Goal: Transaction & Acquisition: Subscribe to service/newsletter

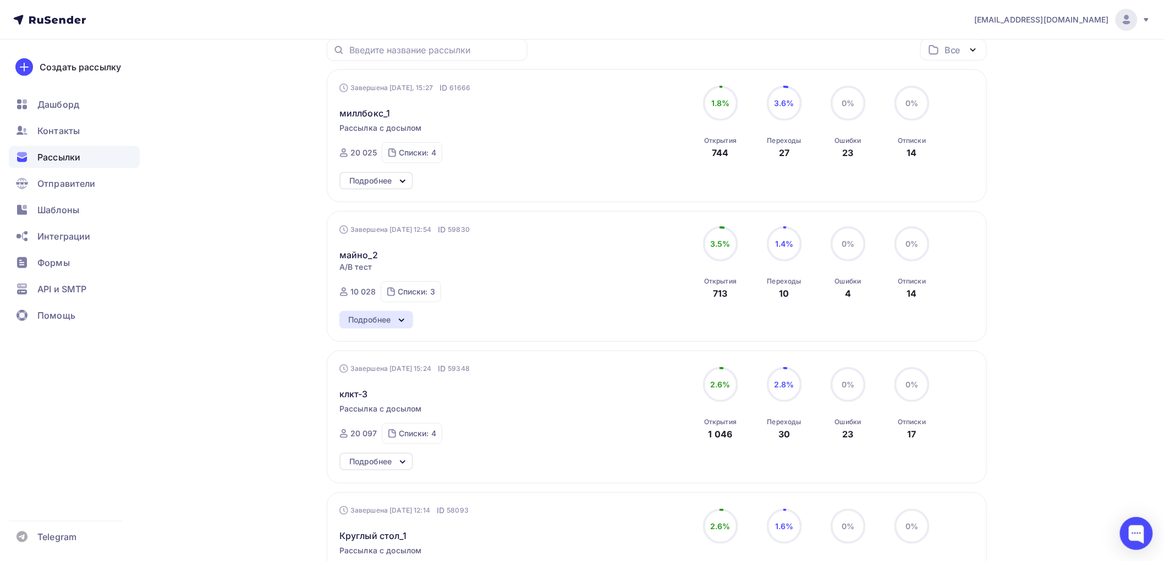
scroll to position [163, 0]
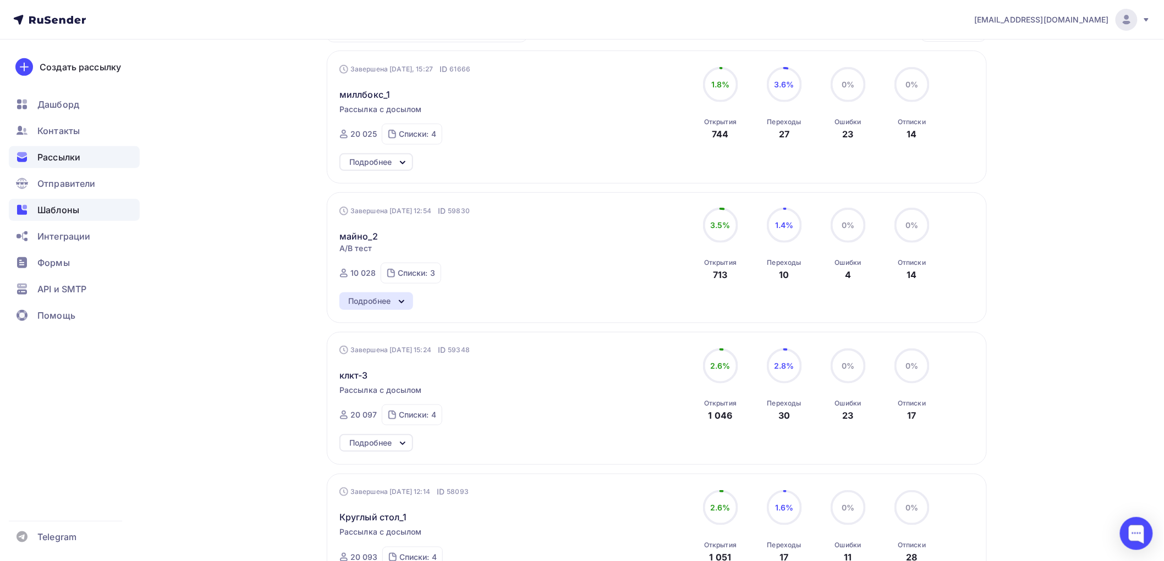
click at [58, 207] on span "Шаблоны" at bounding box center [58, 209] width 42 height 13
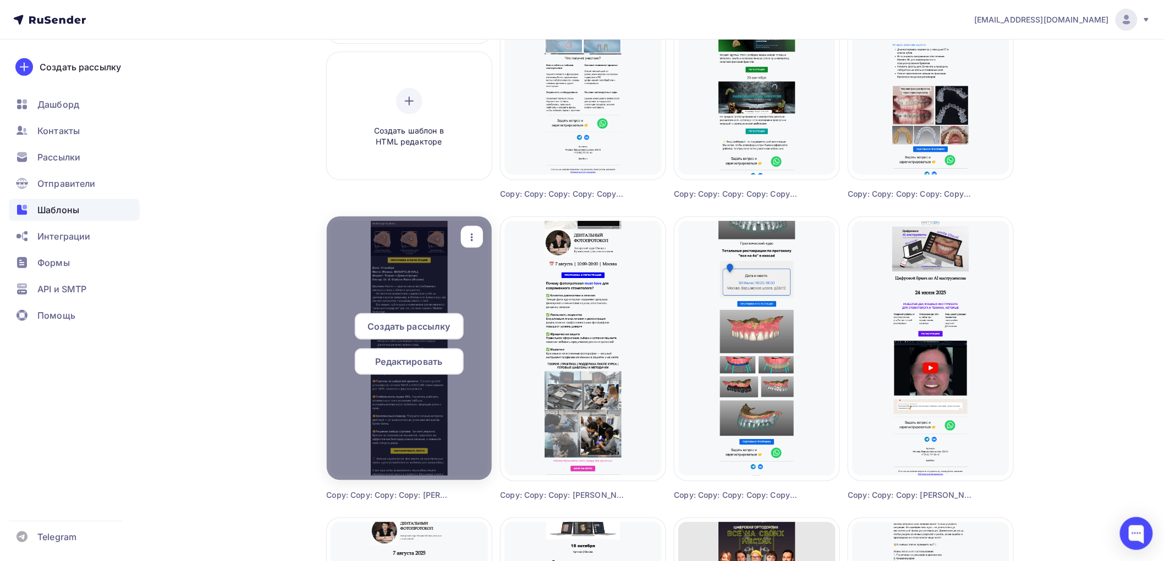
scroll to position [326, 0]
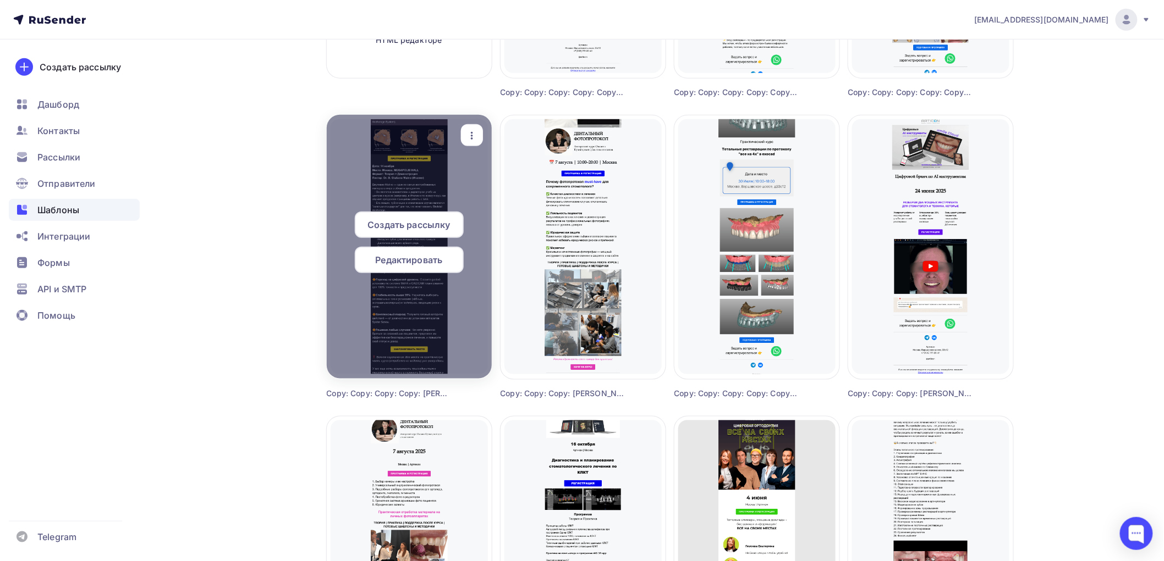
click at [472, 133] on icon "button" at bounding box center [472, 136] width 2 height 8
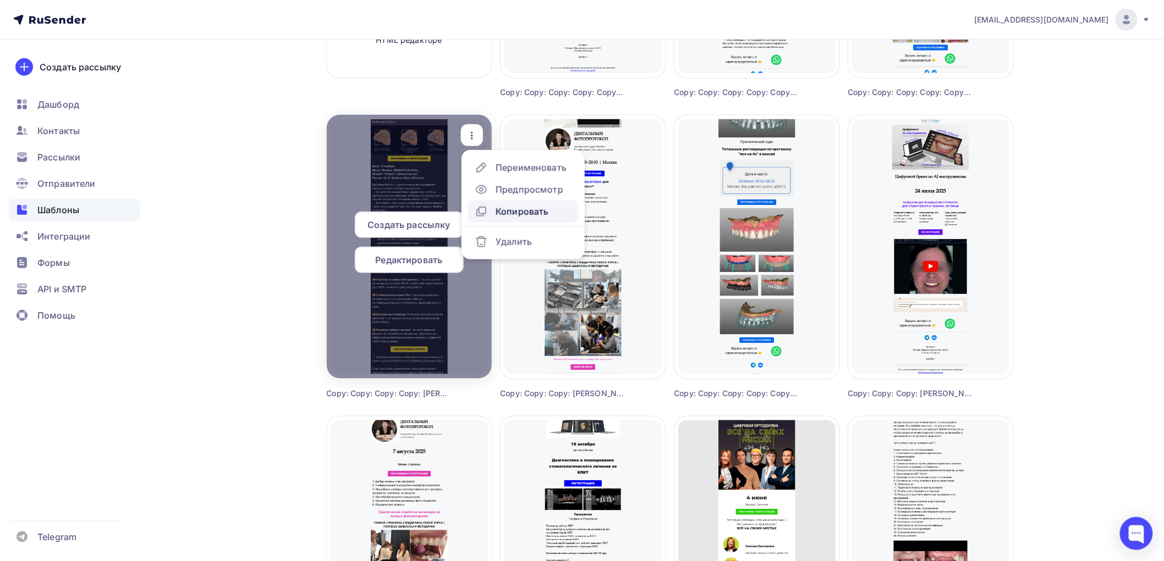
click at [498, 210] on div "Копировать" at bounding box center [521, 211] width 53 height 13
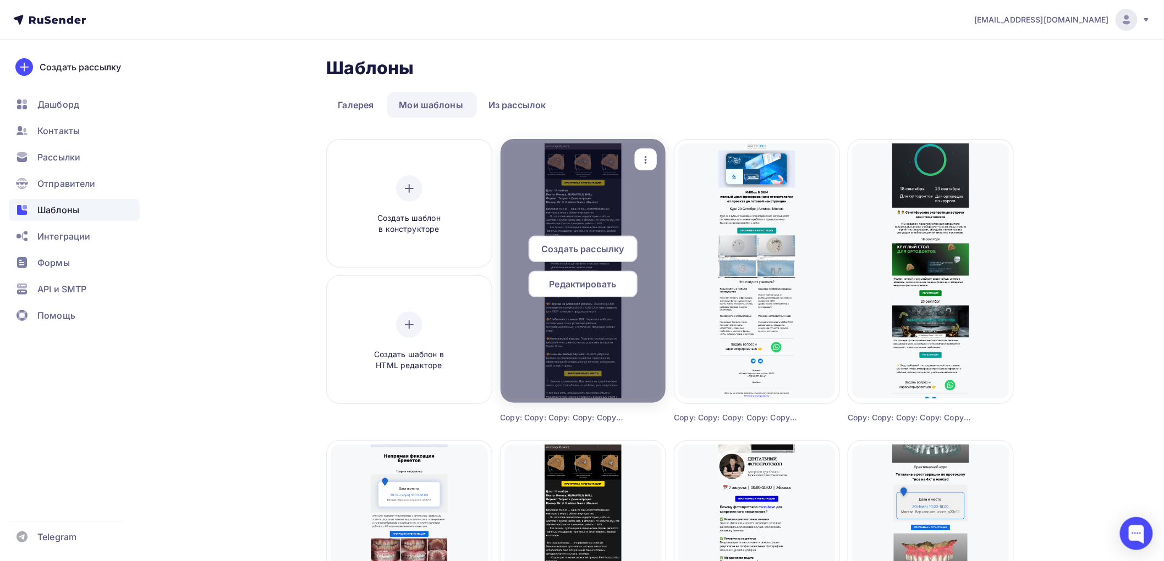
scroll to position [163, 0]
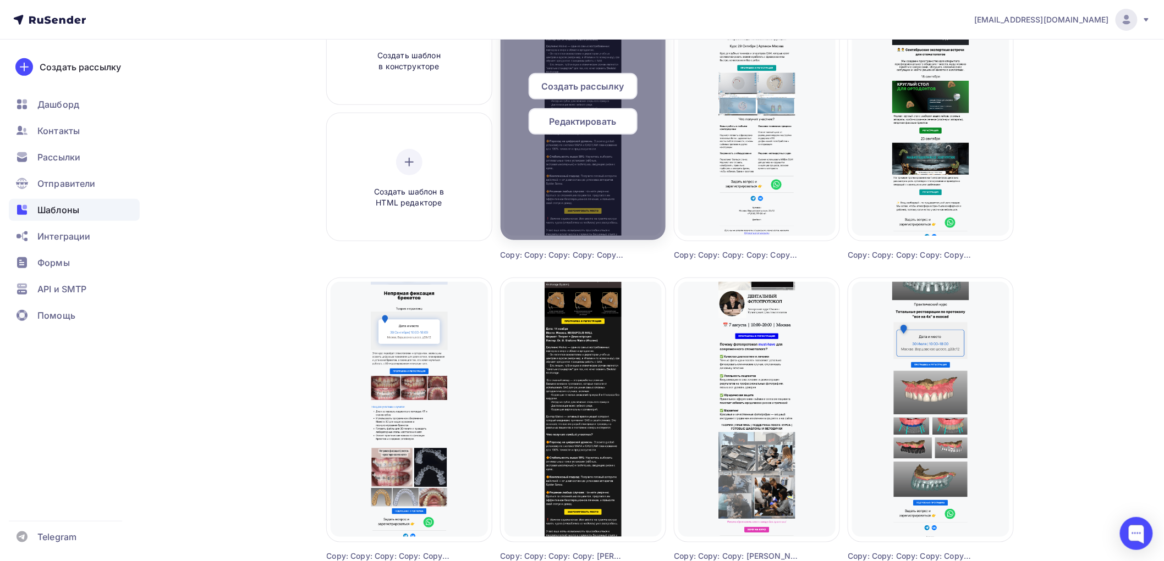
click at [565, 84] on span "Создать рассылку" at bounding box center [582, 86] width 82 height 13
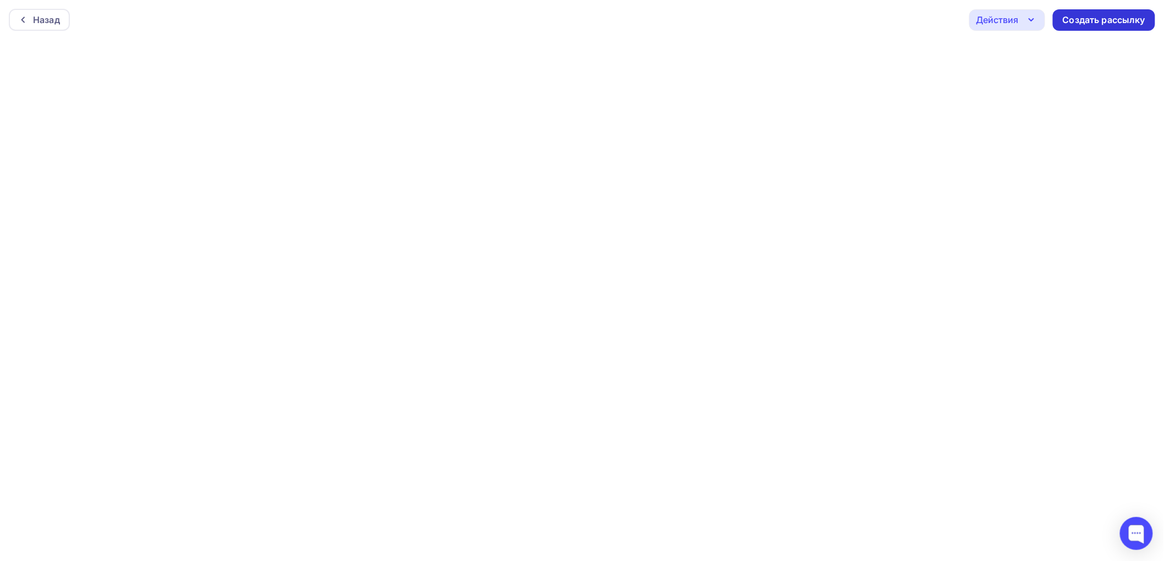
click at [1092, 16] on div "Создать рассылку" at bounding box center [1103, 20] width 82 height 13
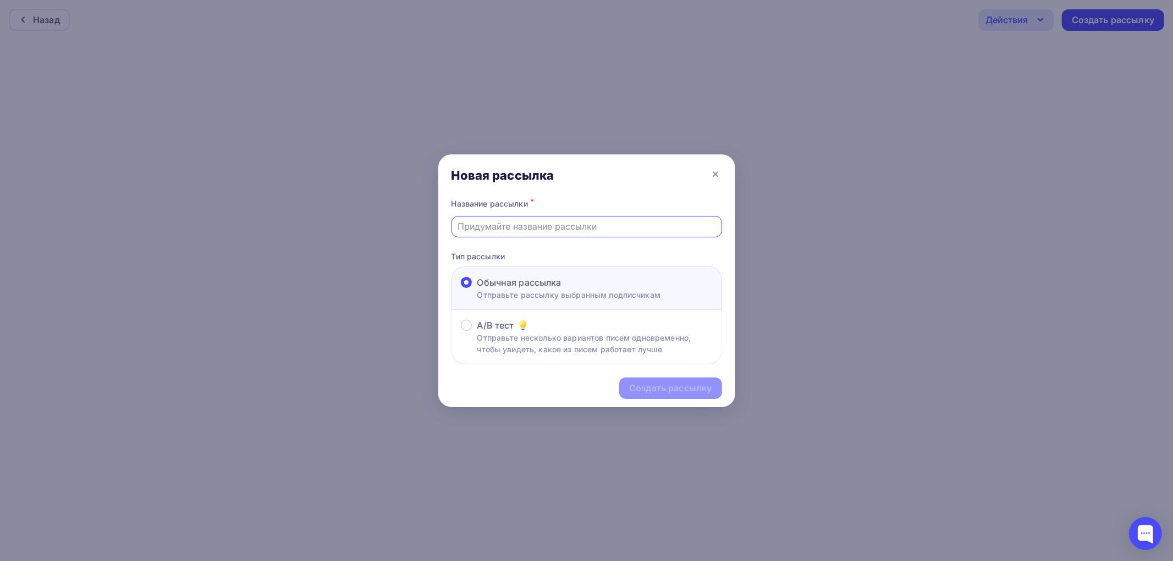
click at [490, 227] on input "text" at bounding box center [587, 226] width 258 height 13
type input "Майно_3"
click at [642, 389] on div "Создать рассылку" at bounding box center [670, 388] width 82 height 13
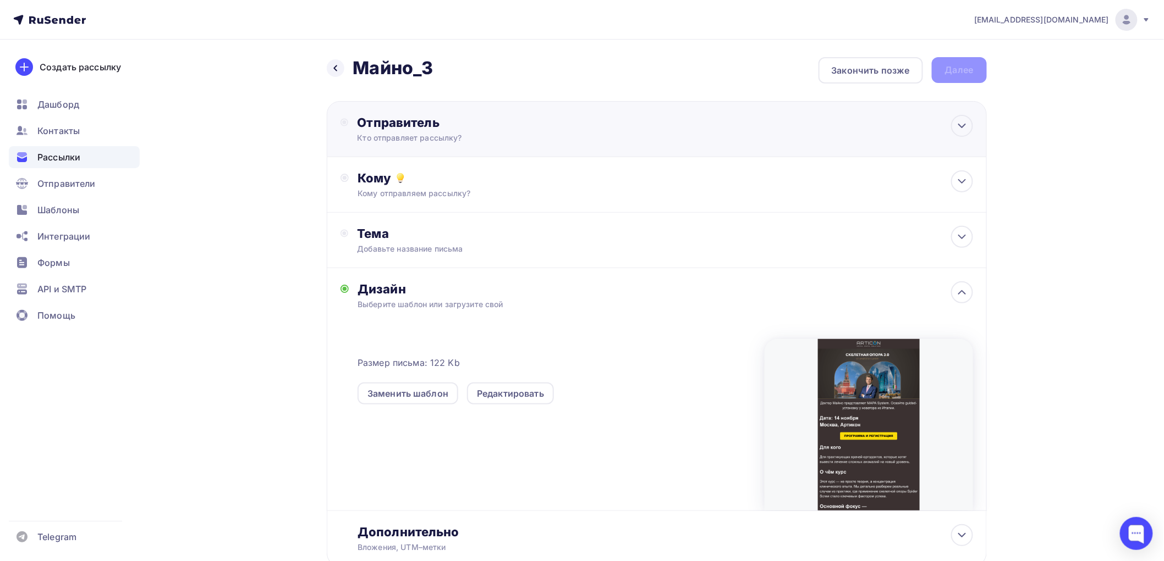
click at [458, 128] on div "Отправитель" at bounding box center [476, 122] width 238 height 15
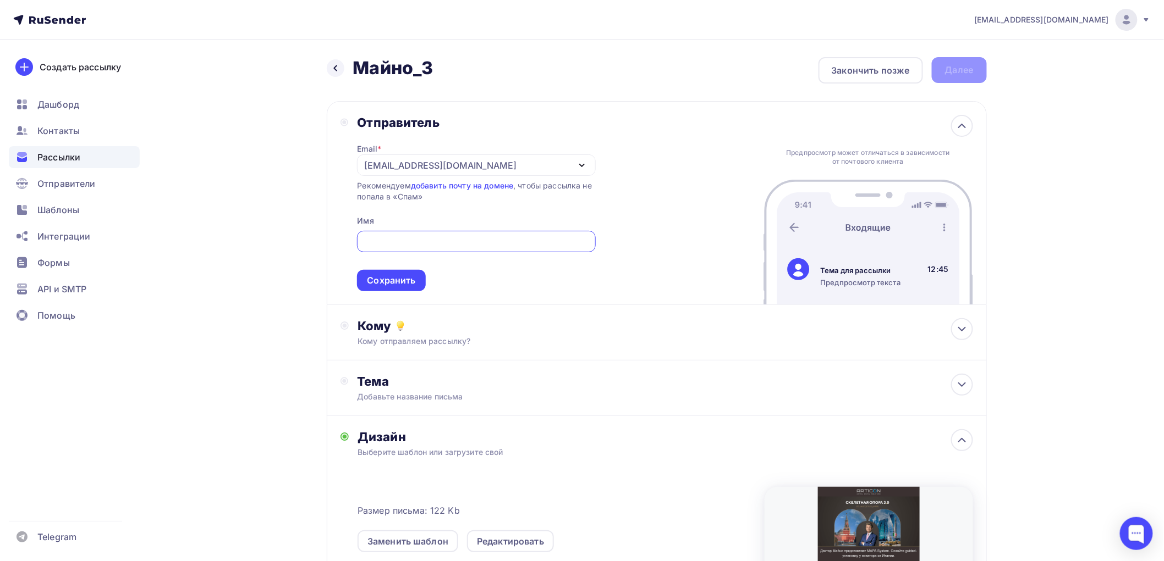
click at [436, 167] on div "[EMAIL_ADDRESS][DOMAIN_NAME]" at bounding box center [440, 165] width 152 height 13
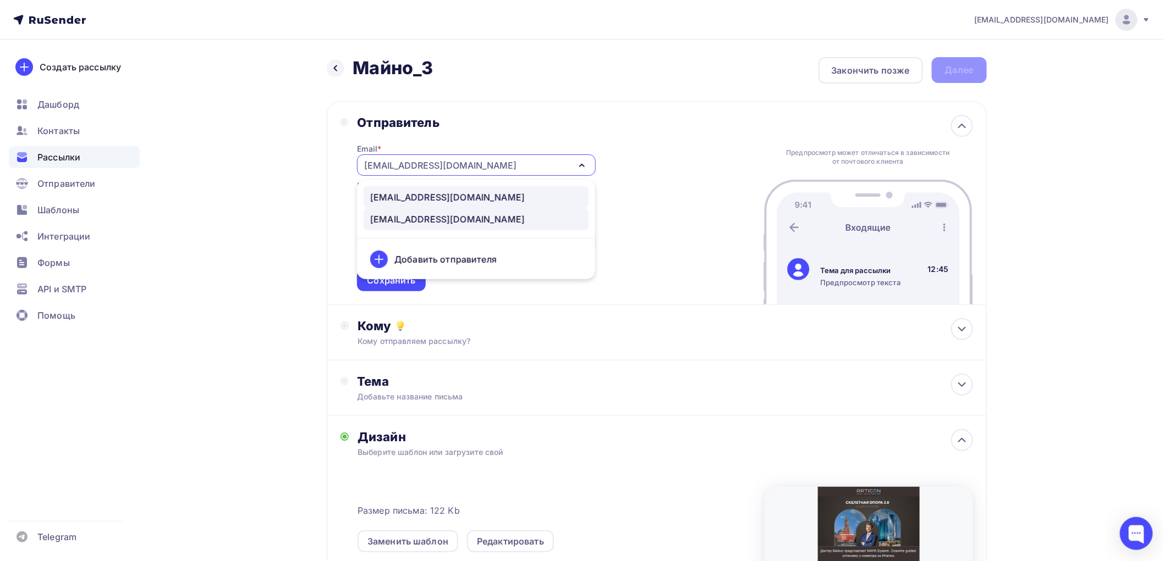
click at [435, 199] on div "[EMAIL_ADDRESS][DOMAIN_NAME]" at bounding box center [447, 197] width 155 height 13
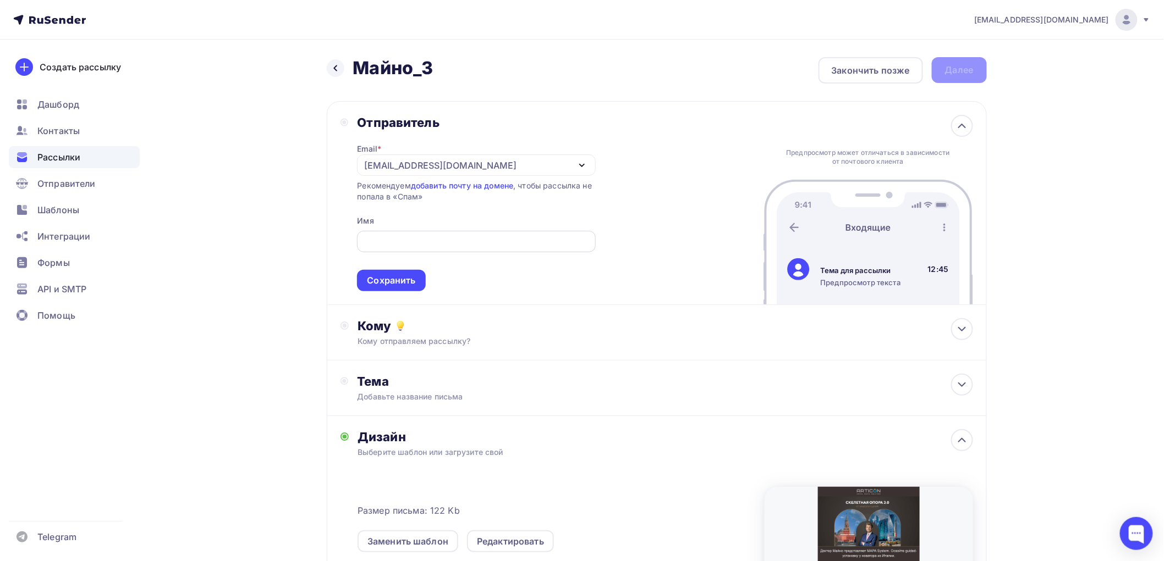
click at [391, 238] on input "text" at bounding box center [475, 241] width 225 height 13
type input "Артикон [GEOGRAPHIC_DATA]"
click at [372, 278] on div "Сохранить" at bounding box center [391, 280] width 48 height 13
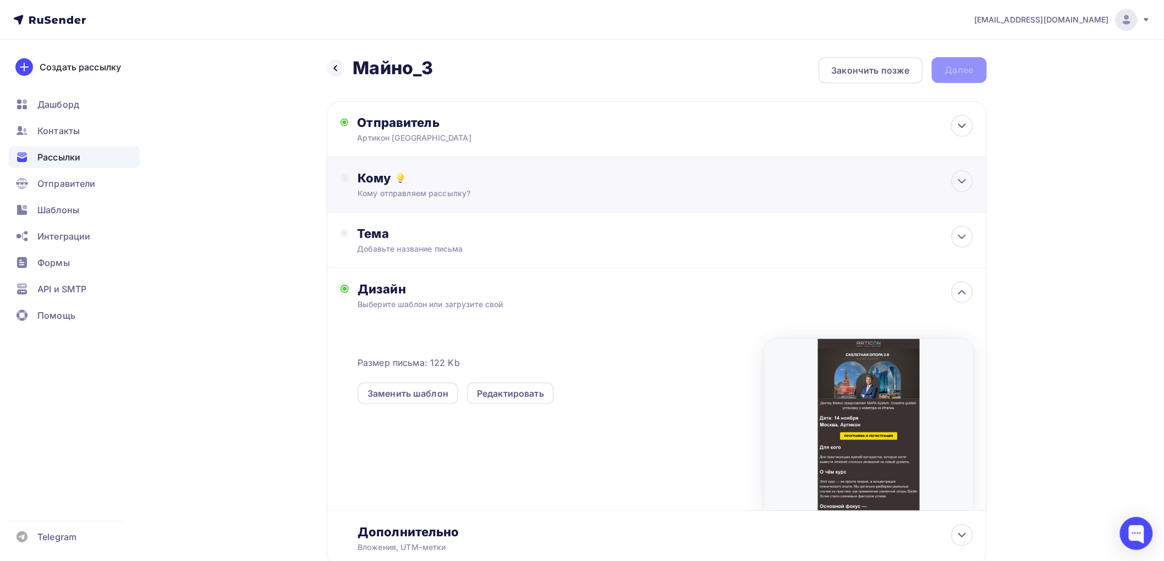
click at [466, 194] on div "Кому отправляем рассылку?" at bounding box center [634, 193] width 554 height 11
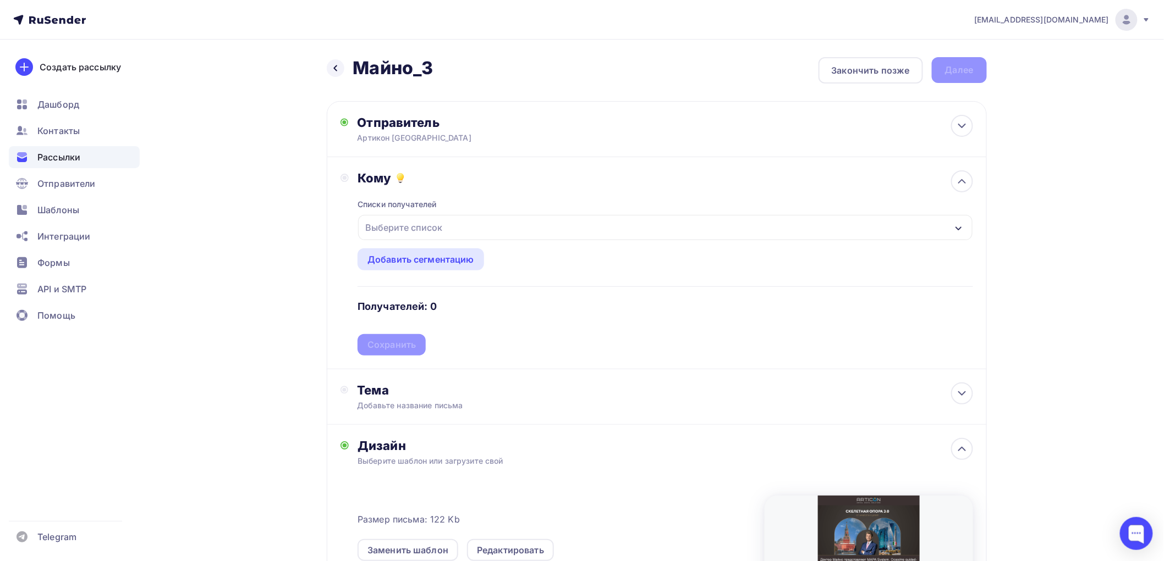
click at [414, 230] on div "Выберите список" at bounding box center [404, 228] width 86 height 20
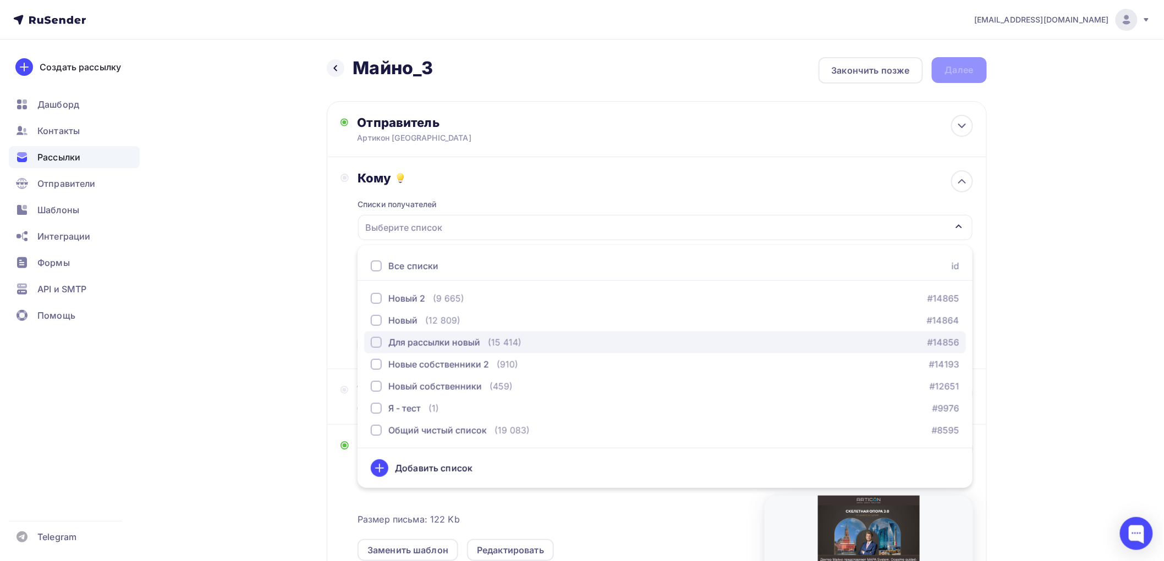
click at [374, 341] on div "button" at bounding box center [376, 342] width 11 height 11
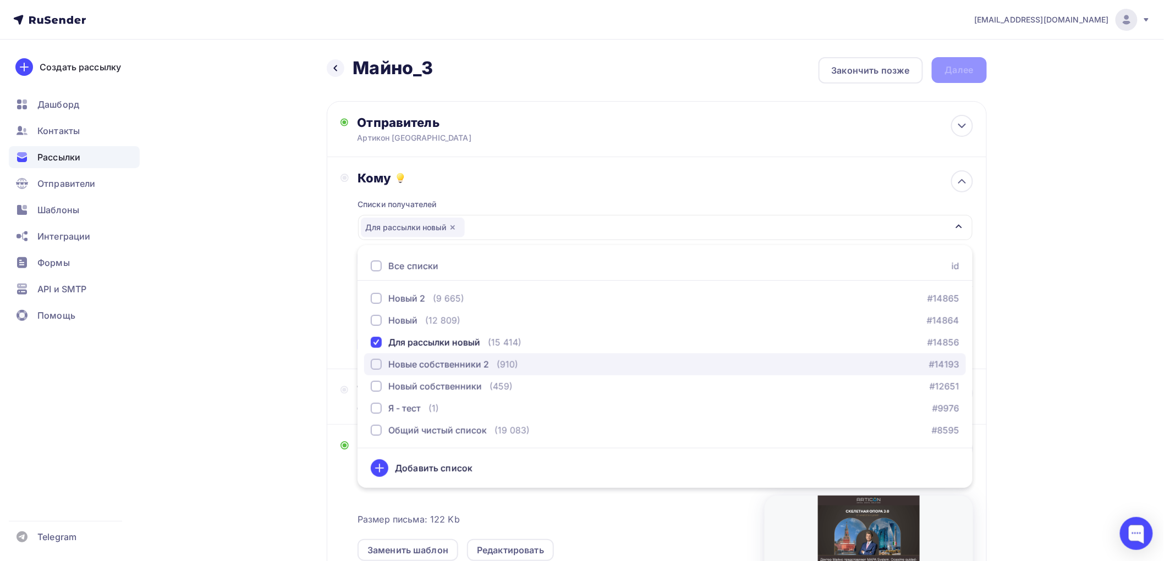
click at [374, 365] on div "button" at bounding box center [376, 364] width 11 height 11
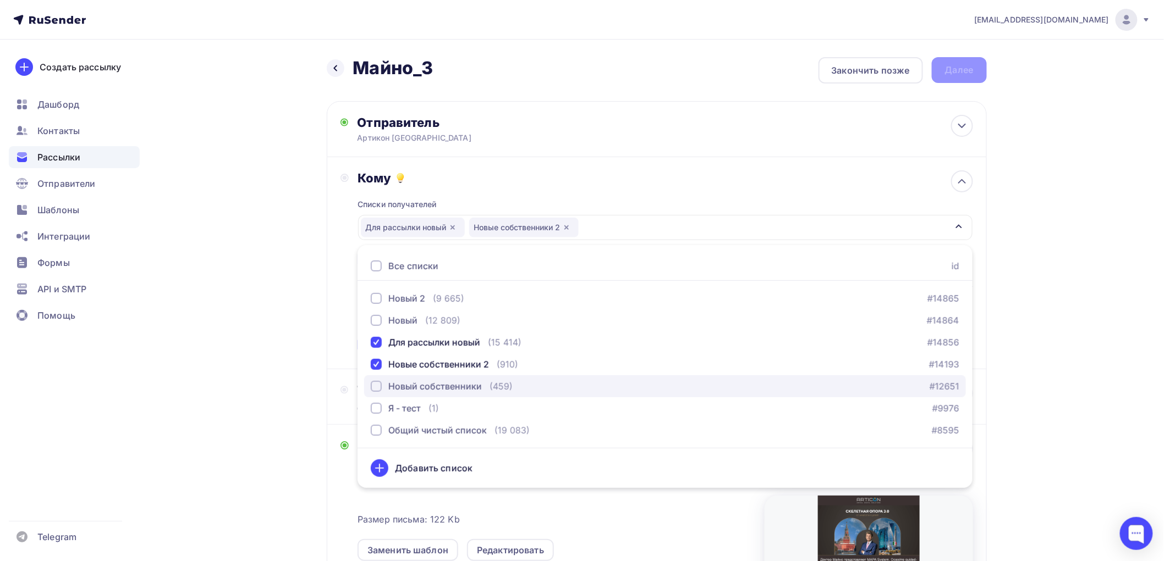
click at [378, 385] on div "button" at bounding box center [376, 386] width 11 height 11
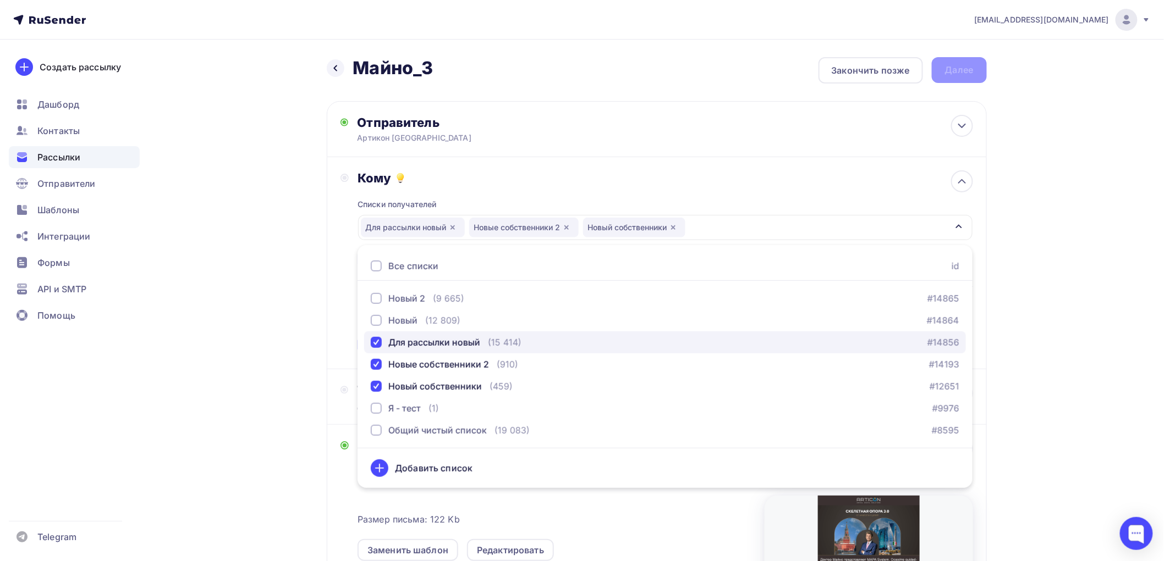
click at [375, 338] on div "button" at bounding box center [376, 342] width 11 height 11
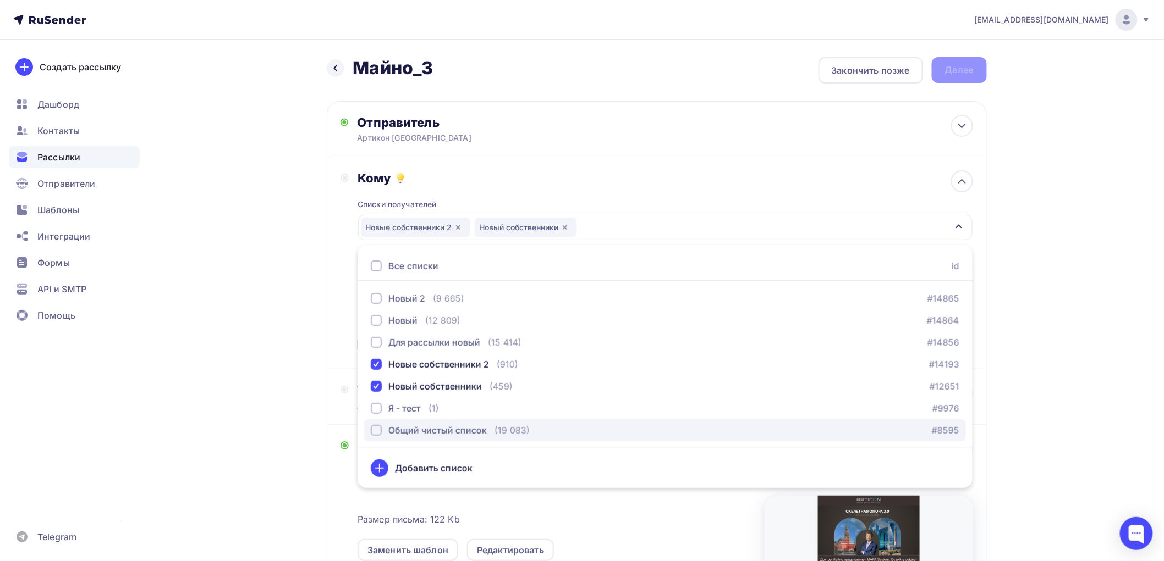
click at [373, 425] on div "button" at bounding box center [376, 430] width 11 height 11
drag, startPoint x: 737, startPoint y: 172, endPoint x: 707, endPoint y: 213, distance: 51.1
click at [737, 174] on div "Кому" at bounding box center [664, 177] width 615 height 15
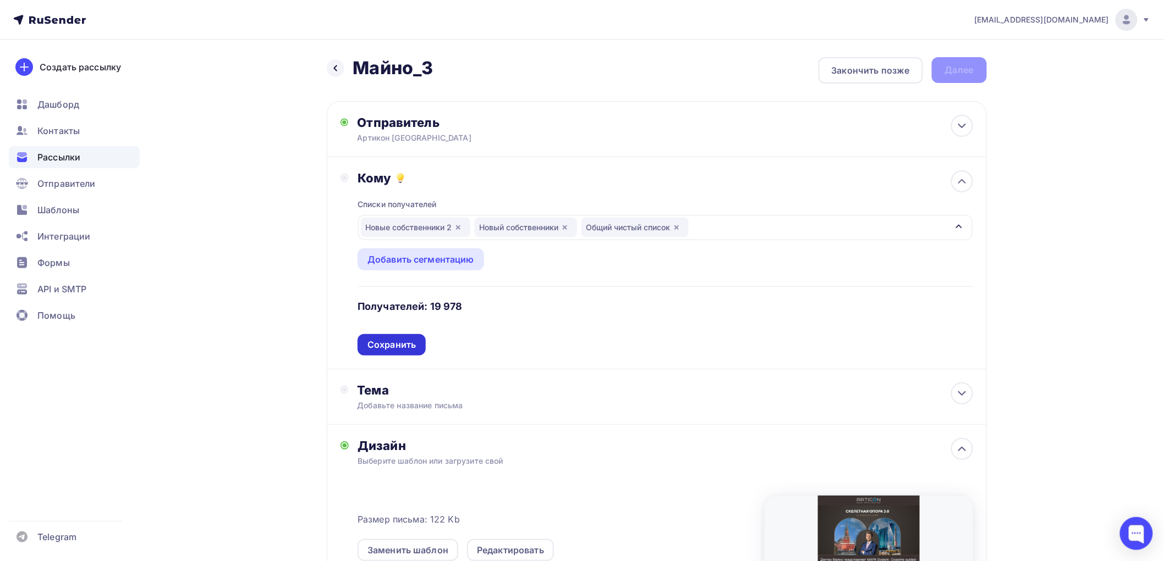
click at [406, 341] on div "Сохранить" at bounding box center [391, 345] width 48 height 13
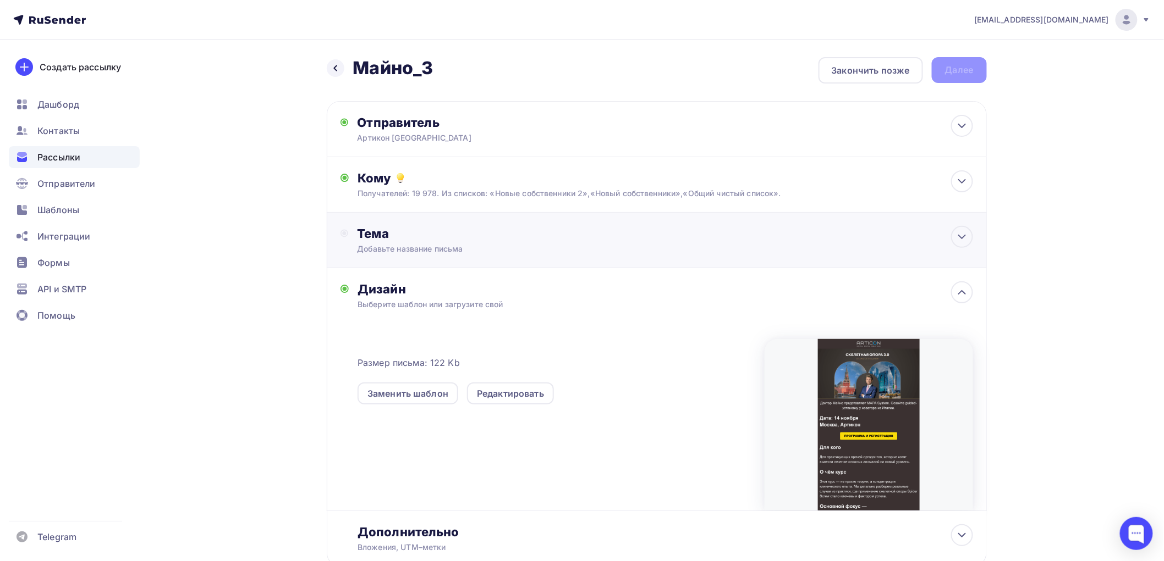
click at [452, 246] on div "Добавьте название письма" at bounding box center [455, 249] width 196 height 11
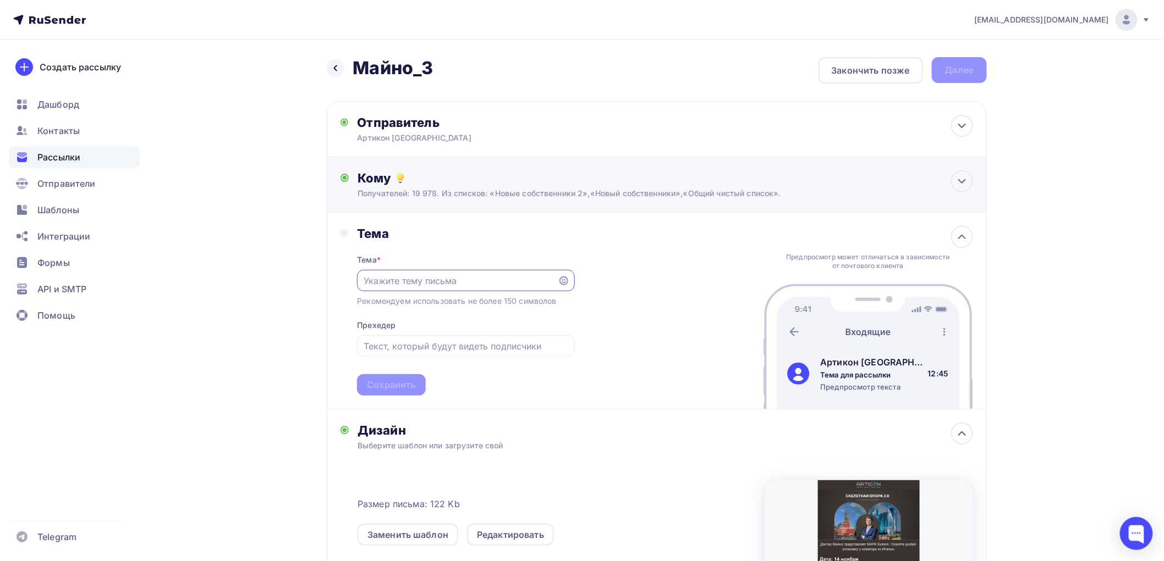
paste input "Ключевое событие года для ортодонтов: создатель протоколов SAS в [GEOGRAPHIC_DA…"
click at [564, 278] on icon at bounding box center [563, 281] width 9 height 9
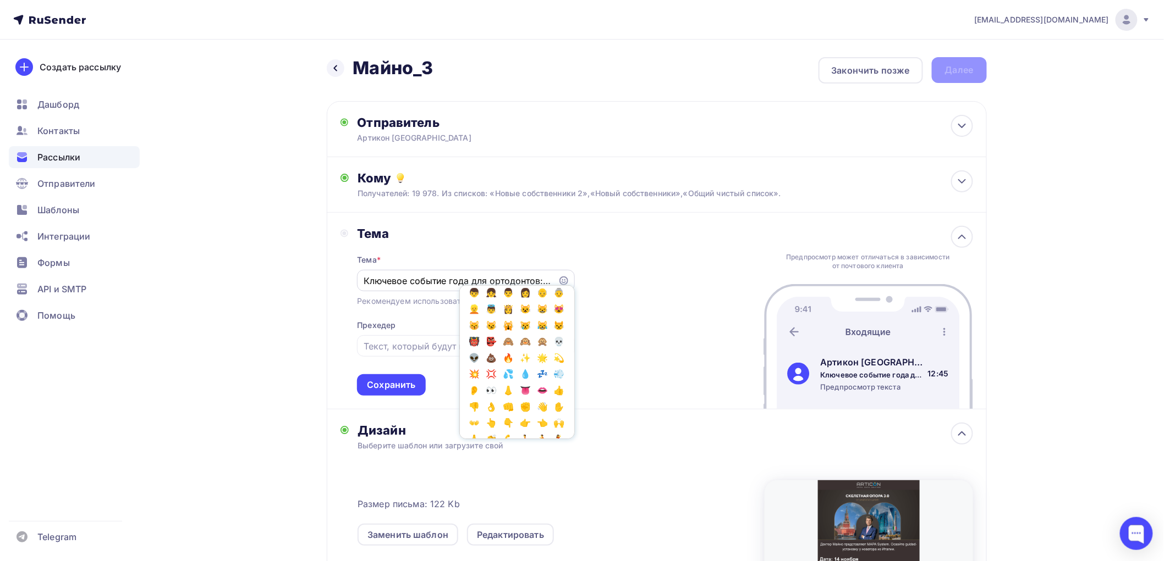
scroll to position [326, 0]
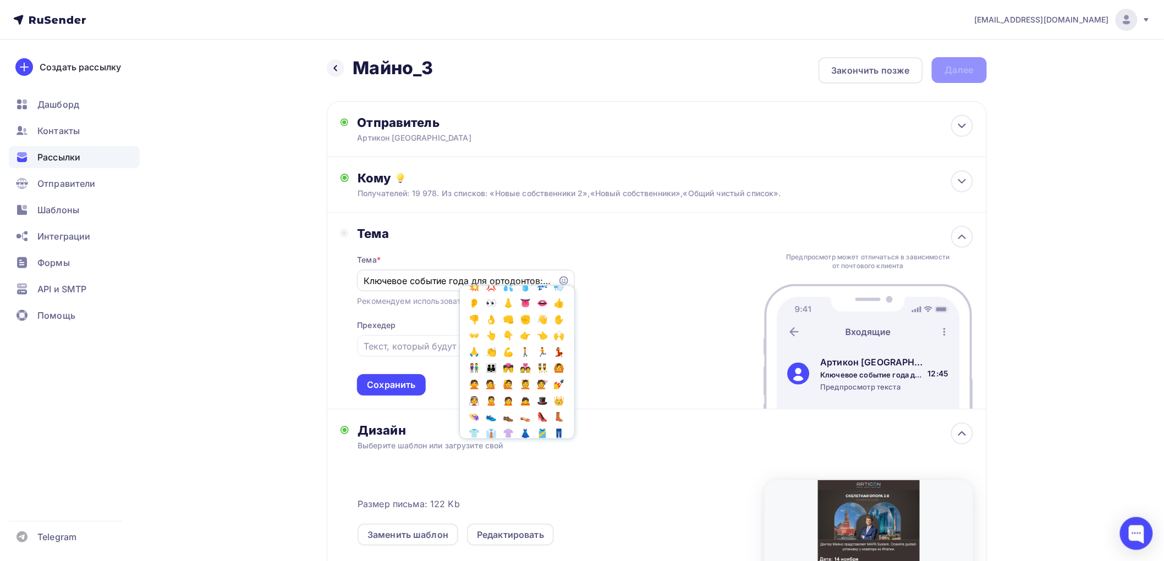
click at [535, 279] on span "🌟" at bounding box center [542, 270] width 14 height 16
type input "Ключевое событие года для ортодонтов: создатель протоколов SAS в [GEOGRAPHIC_DA…"
click at [624, 300] on div "Тема Тема * Ключевое событие года для ортодонтов: создатель протоколов SAS в [G…" at bounding box center [657, 311] width 660 height 197
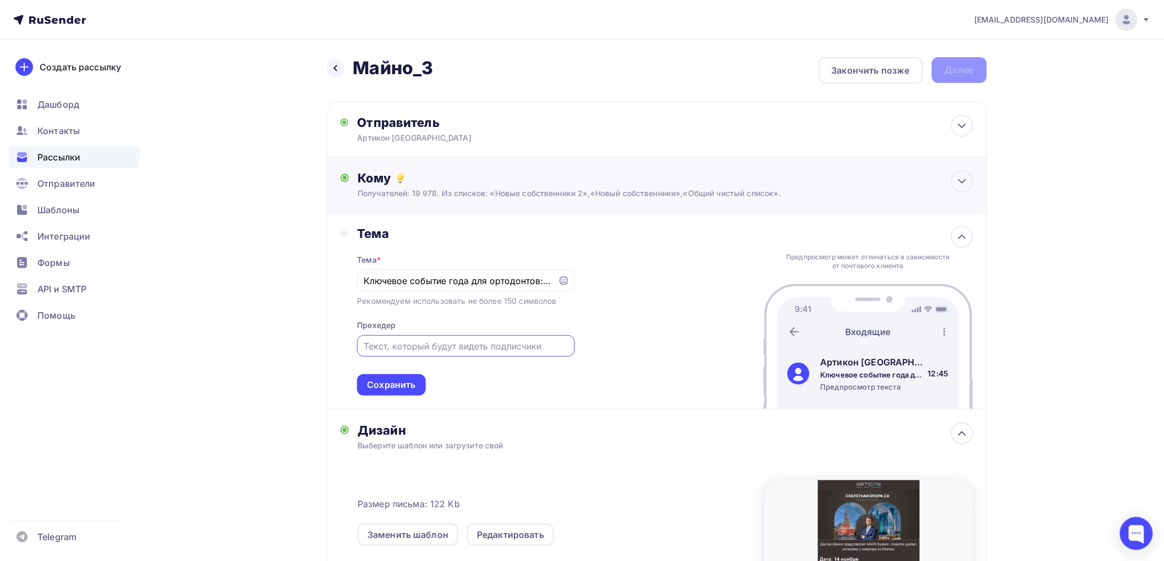
drag, startPoint x: 400, startPoint y: 344, endPoint x: 642, endPoint y: 205, distance: 279.4
click at [410, 340] on input "text" at bounding box center [465, 346] width 205 height 13
paste input "[DATE]. Доктор [PERSON_NAME] раскроет биомеханику лечения сложных случаев"
type input "[DATE]. Доктор [PERSON_NAME] раскроет биомеханику лечения сложных случаев"
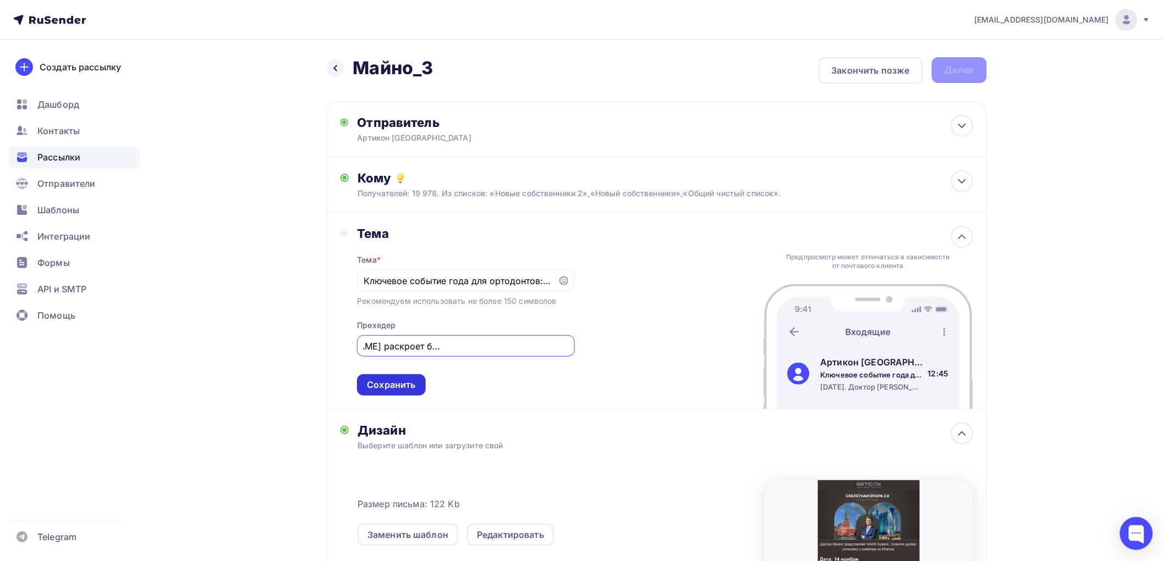
scroll to position [0, 0]
click at [407, 381] on div "Сохранить" at bounding box center [391, 385] width 48 height 13
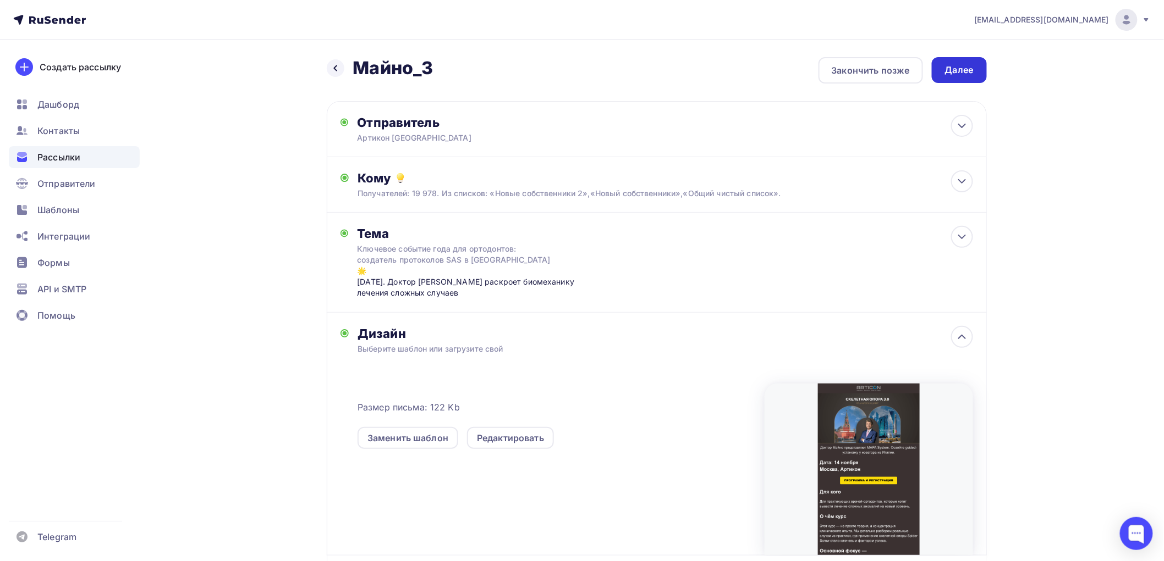
click at [962, 64] on div "Далее" at bounding box center [959, 70] width 29 height 13
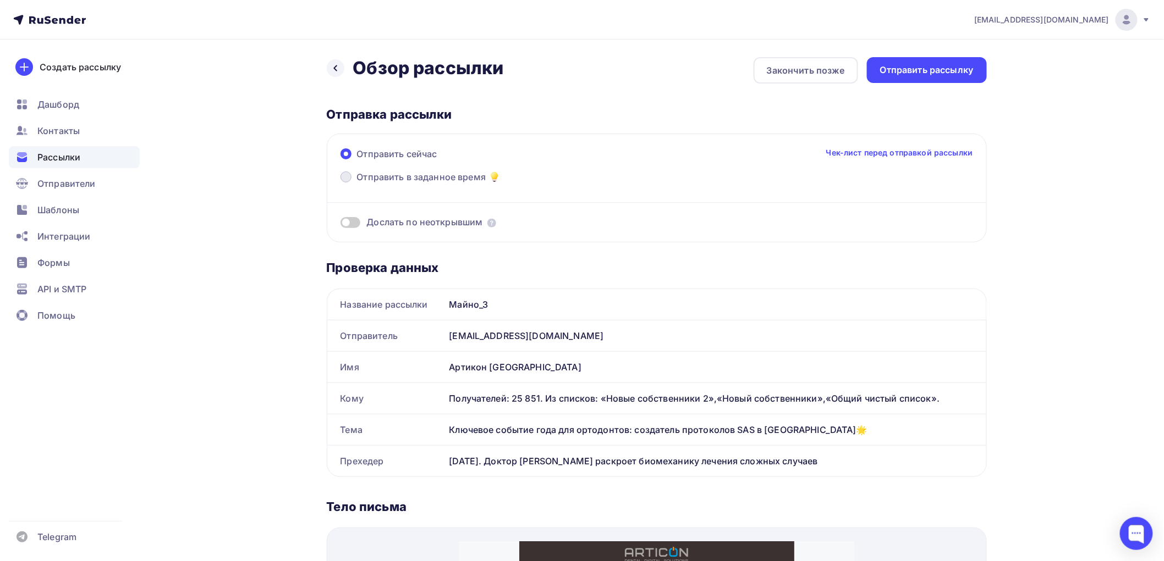
click at [399, 178] on span "Отправить в заданное время" at bounding box center [421, 176] width 129 height 13
click at [357, 184] on input "Отправить в заданное время" at bounding box center [357, 184] width 0 height 0
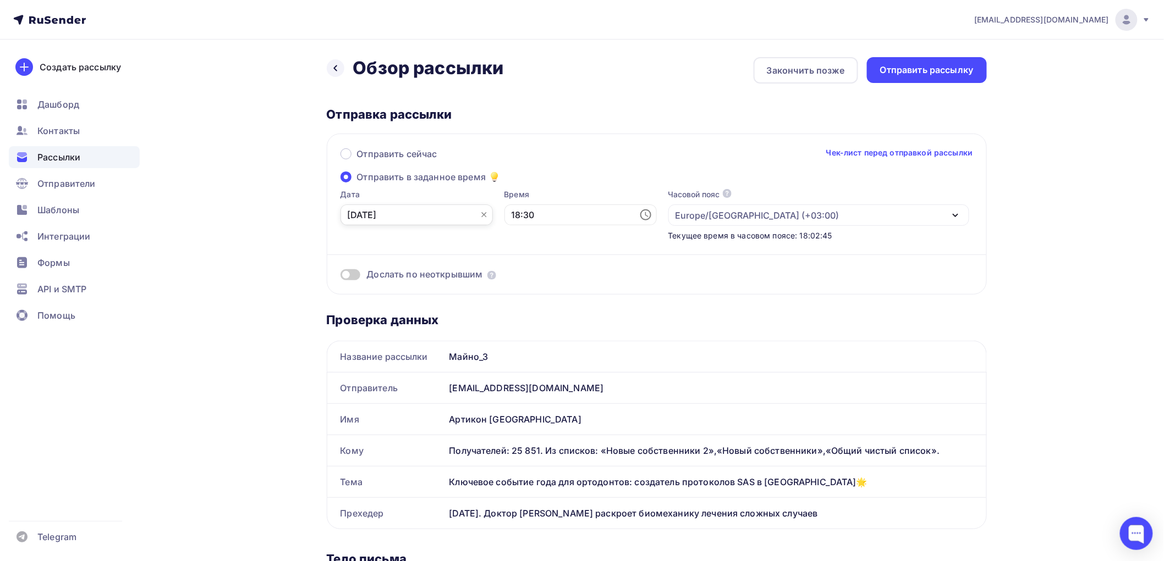
click at [405, 213] on input "[DATE]" at bounding box center [416, 215] width 152 height 21
drag, startPoint x: 404, startPoint y: 291, endPoint x: 423, endPoint y: 285, distance: 20.9
click at [415, 290] on div "9" at bounding box center [409, 292] width 18 height 10
type input "[DATE]"
click at [544, 217] on input "18:30" at bounding box center [580, 215] width 152 height 21
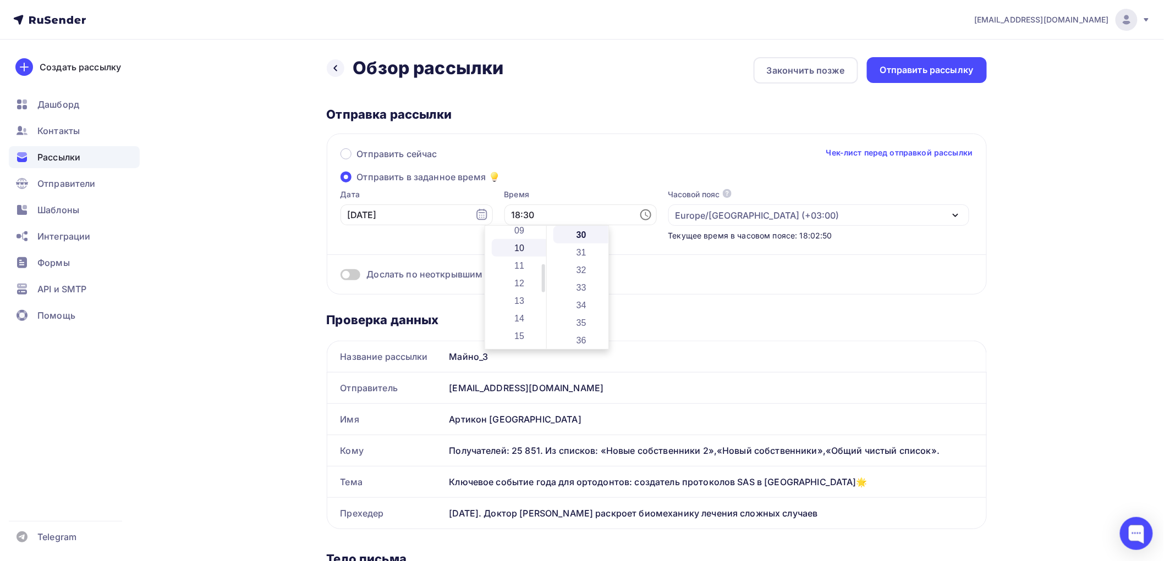
click at [519, 243] on li "10" at bounding box center [521, 248] width 58 height 18
type input "10:30"
click at [540, 180] on div "Отправить сейчас Чек-лист перед отправкой рассылки Отправить в заданное время Д…" at bounding box center [657, 214] width 660 height 161
click at [354, 273] on span at bounding box center [350, 274] width 20 height 11
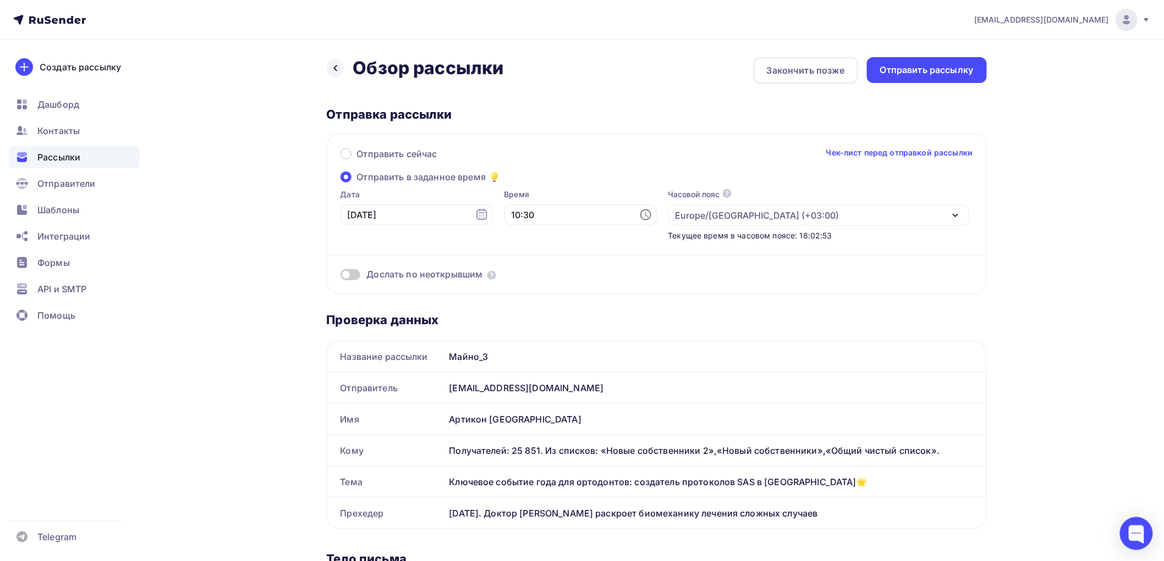
click at [340, 277] on input "checkbox" at bounding box center [340, 277] width 0 height 0
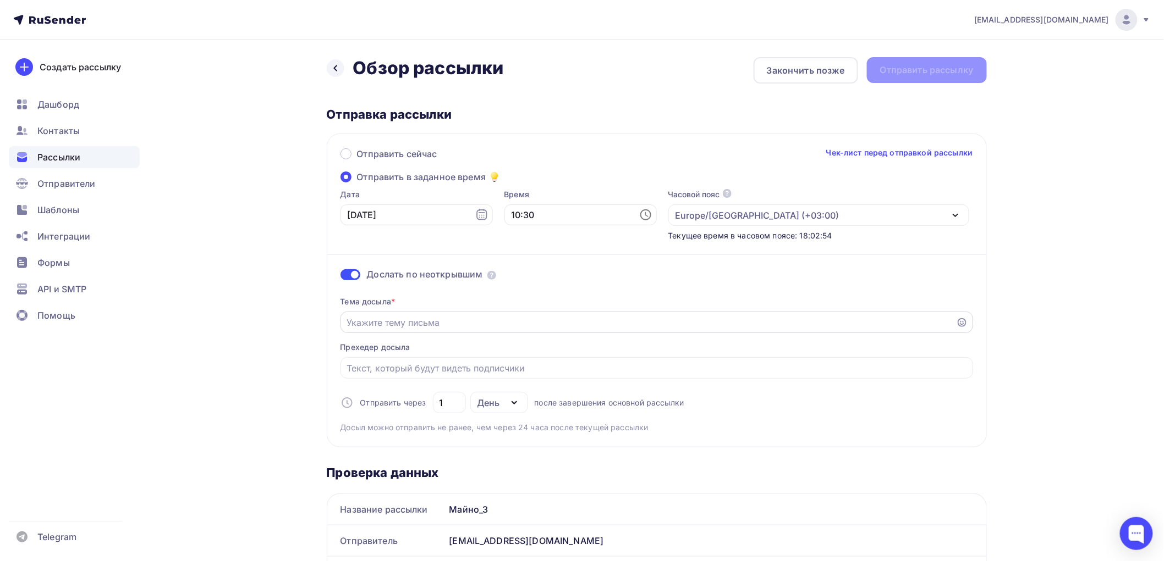
click at [429, 327] on input "Отправить в заданное время" at bounding box center [647, 322] width 603 height 13
paste input "Нестабильность мини-винтов? Сложные случаII и III класса? Забудьте!"
type input "Нестабильность мини-винтов? Сложные случаII и III класса? Забудьте!"
click at [398, 366] on input "Отправить в заданное время" at bounding box center [656, 368] width 620 height 13
paste input "Мировой новатор доктор [PERSON_NAME] представляет guided-протоколы для 100% рез…"
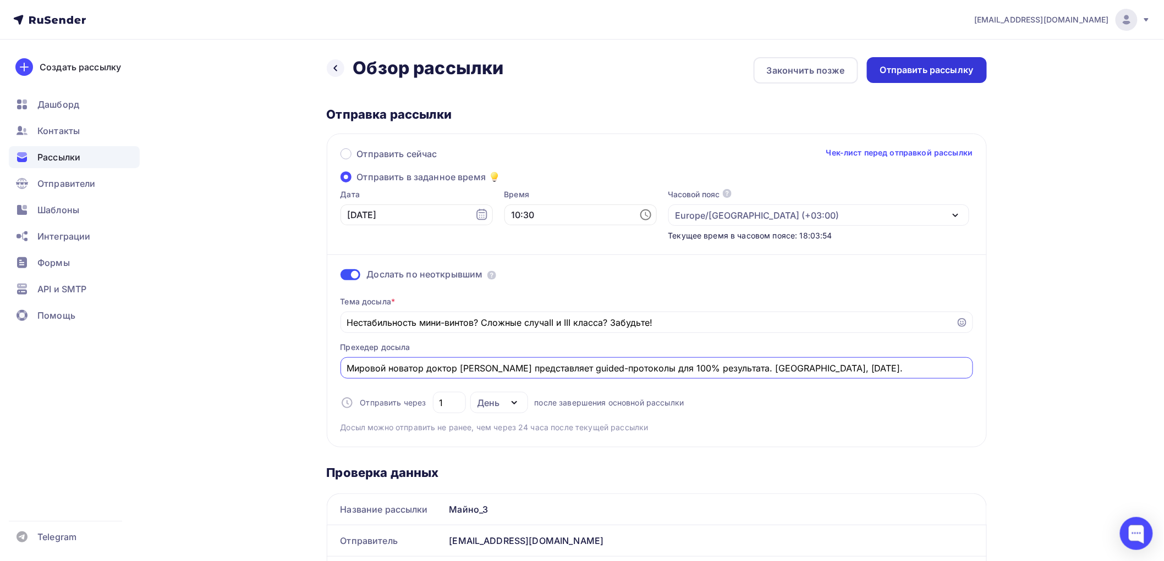
type input "Мировой новатор доктор [PERSON_NAME] представляет guided-протоколы для 100% рез…"
click at [931, 66] on div "Отправить рассылку" at bounding box center [926, 70] width 93 height 13
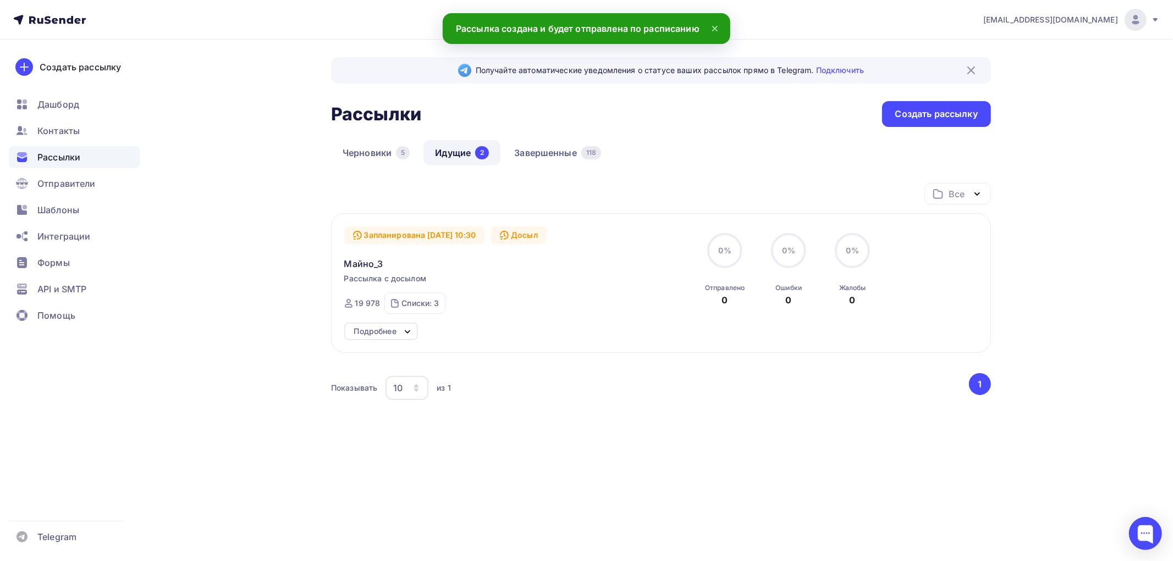
click at [715, 27] on icon at bounding box center [714, 28] width 13 height 13
